Goal: Transaction & Acquisition: Book appointment/travel/reservation

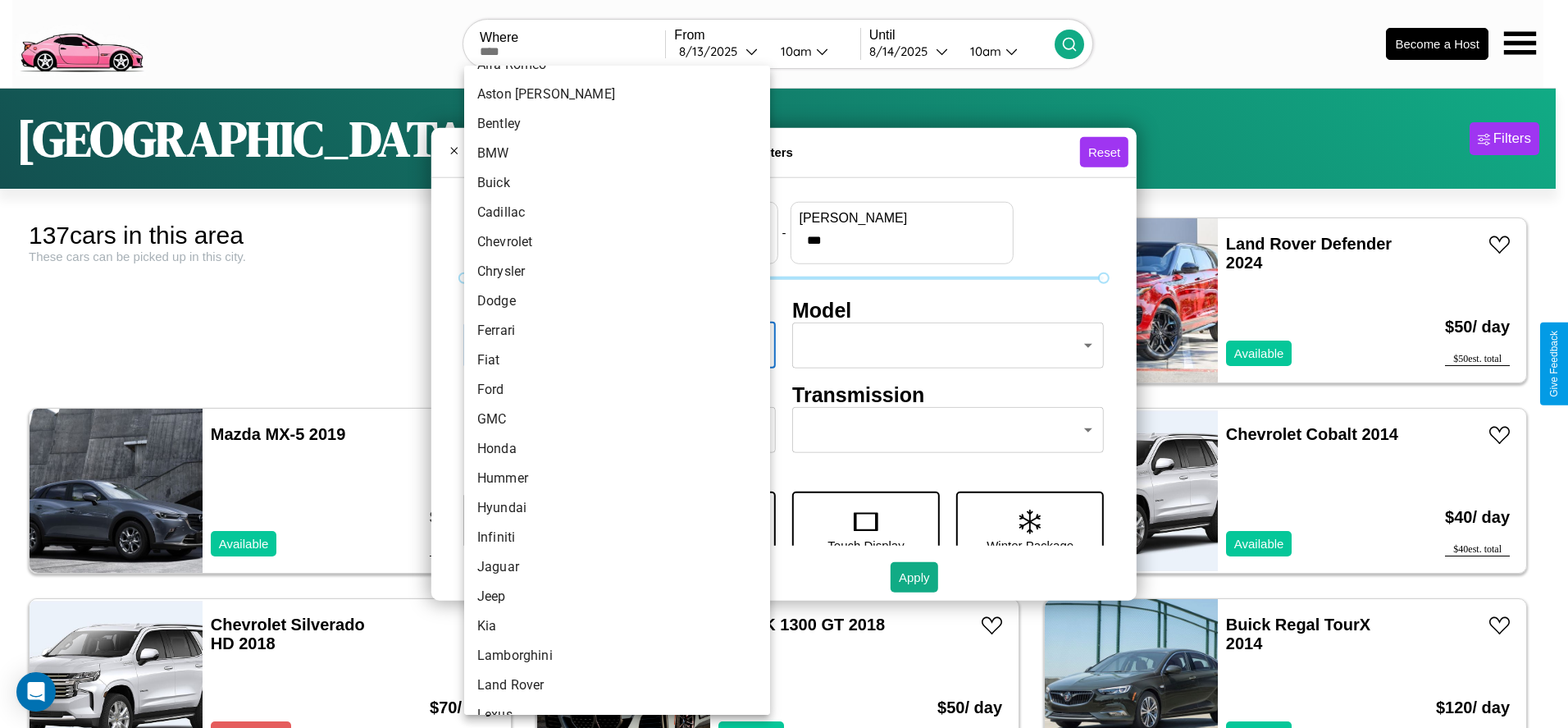
type input "****"
